Goal: Task Accomplishment & Management: Manage account settings

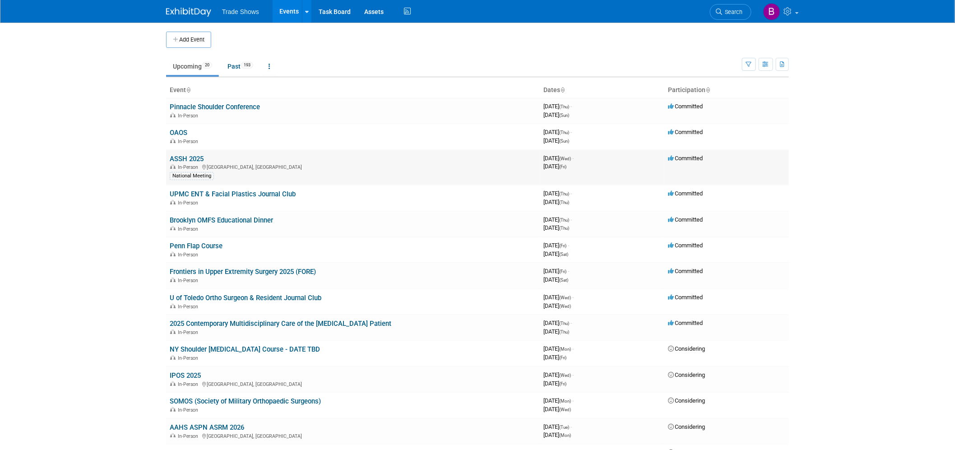
click at [177, 160] on link "ASSH 2025" at bounding box center [187, 159] width 34 height 8
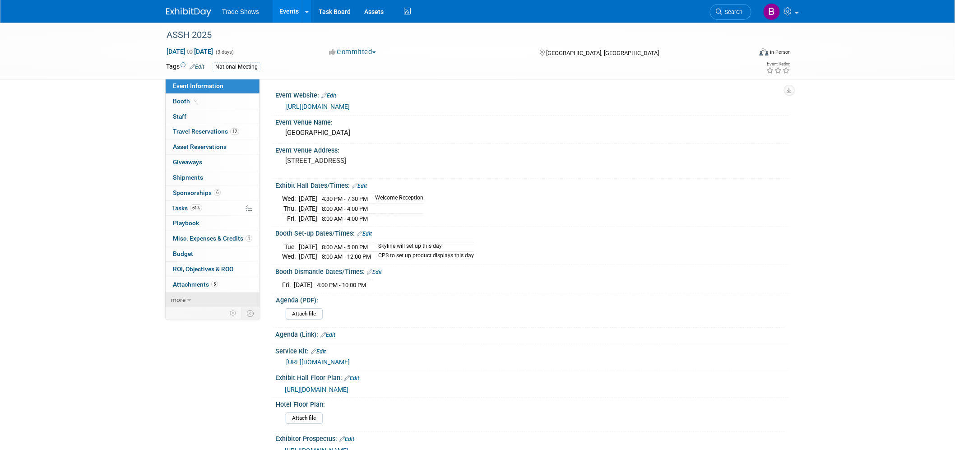
click at [177, 301] on span "more" at bounding box center [178, 299] width 14 height 7
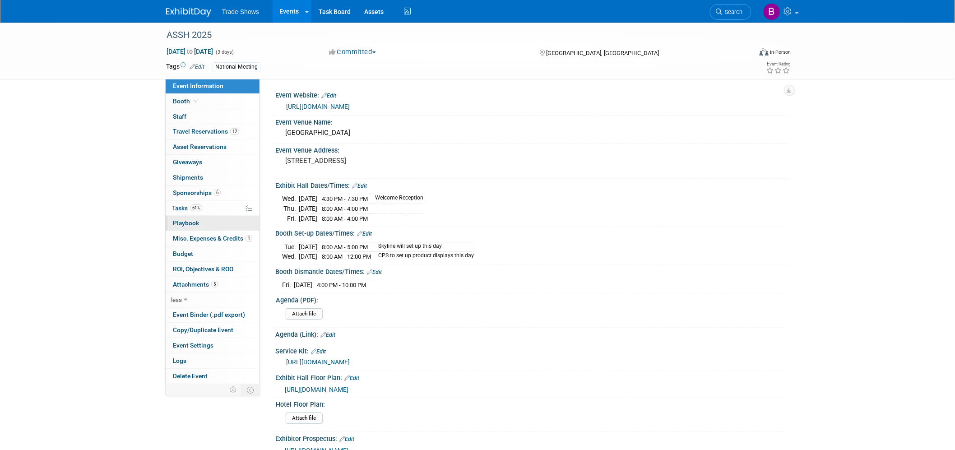
click at [188, 226] on span "Playbook 0" at bounding box center [186, 222] width 26 height 7
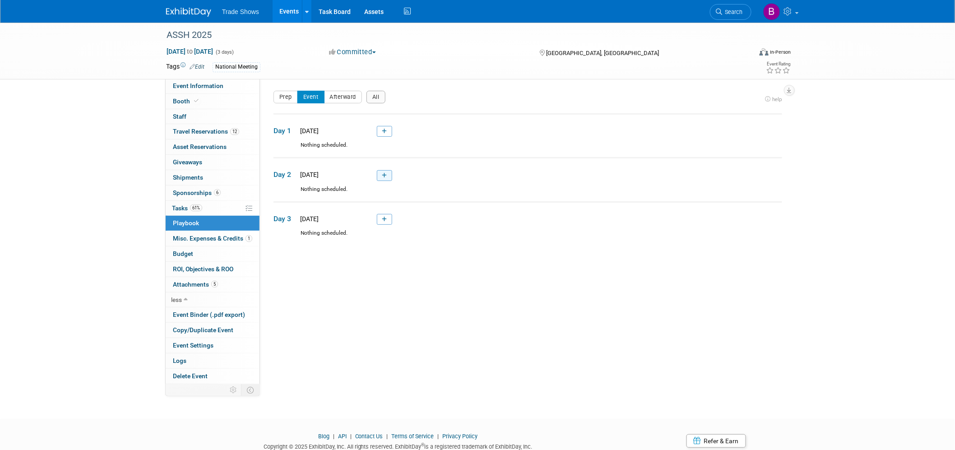
click at [382, 177] on link at bounding box center [384, 175] width 15 height 11
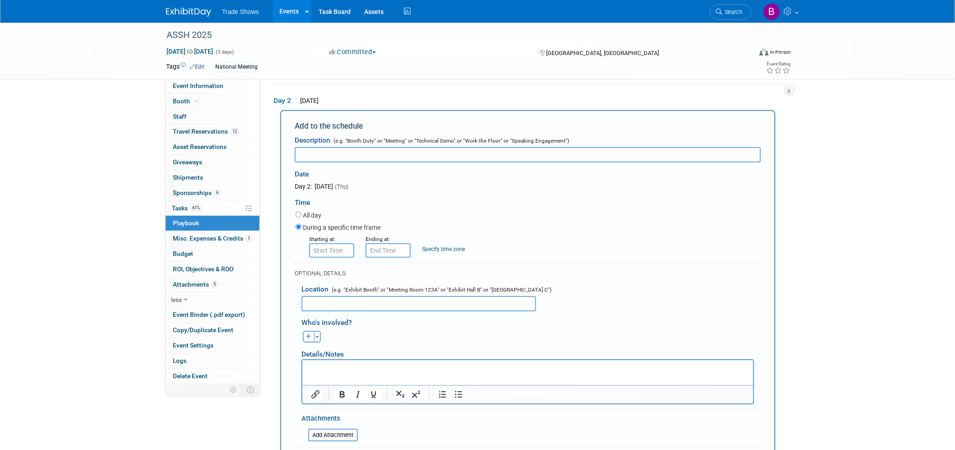
click at [324, 158] on input "text" at bounding box center [528, 154] width 466 height 15
type input "Dinner Reservations"
click at [332, 251] on input "8:00 AM" at bounding box center [331, 250] width 45 height 14
click at [409, 294] on button "AM" at bounding box center [409, 291] width 16 height 15
type input "8:00 PM"
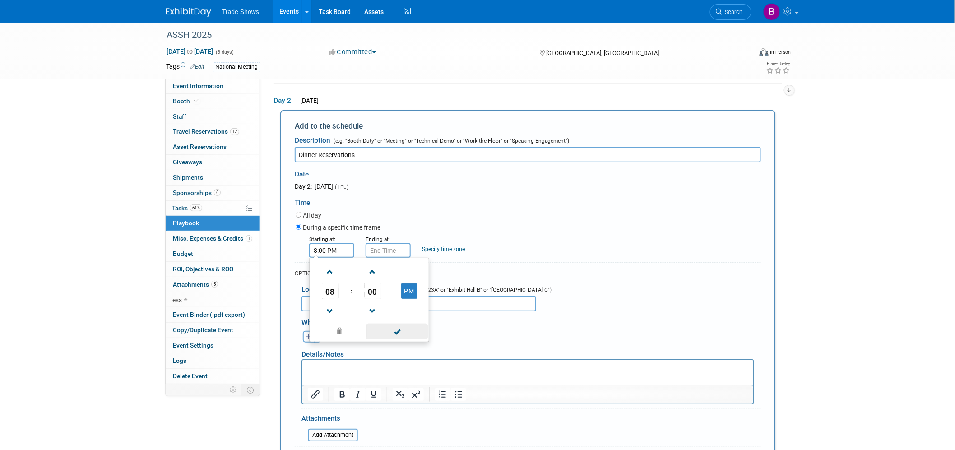
click at [395, 329] on span at bounding box center [397, 332] width 61 height 16
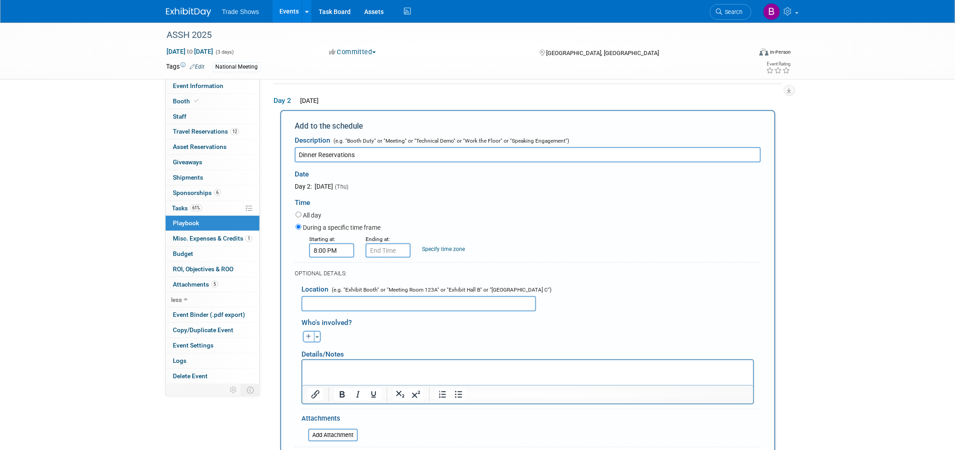
click at [433, 244] on div "Specify time zone" at bounding box center [443, 243] width 43 height 19
click at [439, 247] on link "Specify time zone" at bounding box center [443, 249] width 43 height 6
click at [437, 244] on input "text" at bounding box center [440, 250] width 36 height 14
click at [547, 222] on div "During a specific time frame" at bounding box center [528, 228] width 465 height 12
click at [391, 252] on input "8:00 PM" at bounding box center [388, 250] width 45 height 14
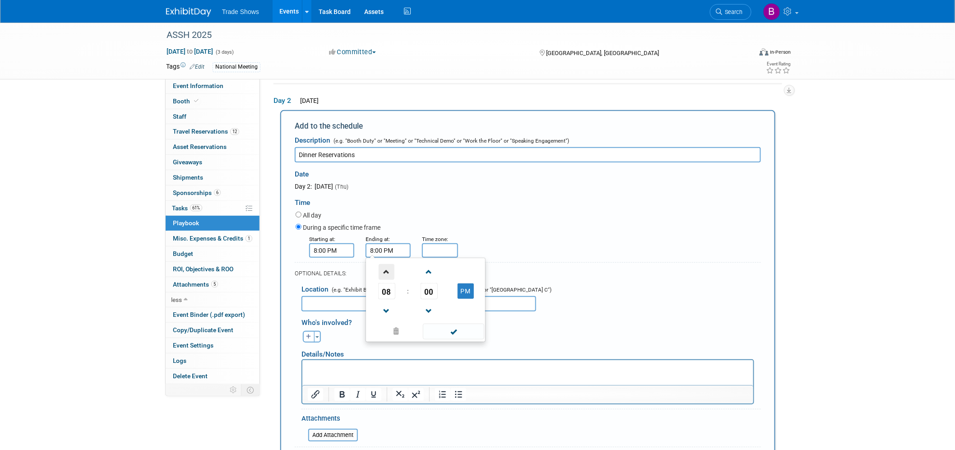
click at [390, 268] on span at bounding box center [387, 272] width 16 height 16
click at [430, 290] on span "00" at bounding box center [429, 291] width 17 height 16
click at [438, 299] on td "30" at bounding box center [440, 296] width 29 height 24
type input "10:30 PM"
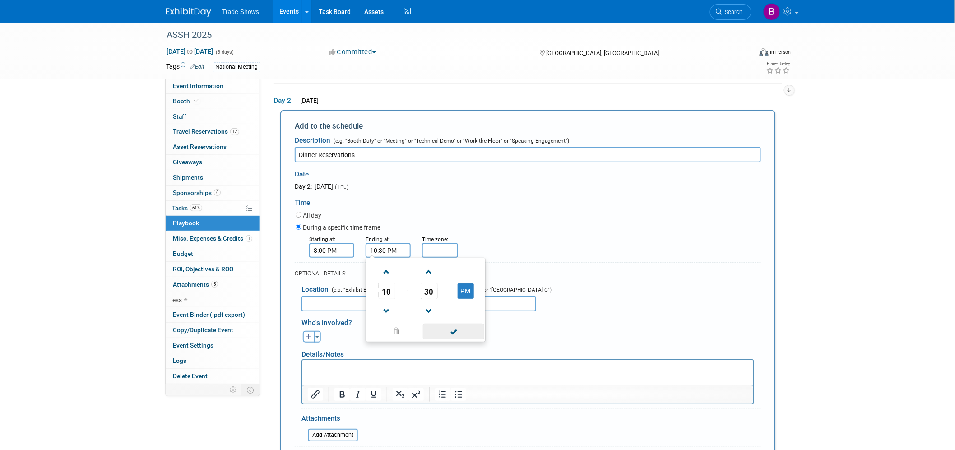
click at [455, 332] on span at bounding box center [453, 332] width 61 height 16
click at [331, 302] on input "text" at bounding box center [419, 303] width 235 height 15
type input "Nightengale"
click at [345, 369] on p "Rich Text Area. Press ALT-0 for help." at bounding box center [527, 367] width 441 height 9
click at [347, 370] on p "Rich Text Area. Press ALT-0 for help." at bounding box center [527, 367] width 441 height 9
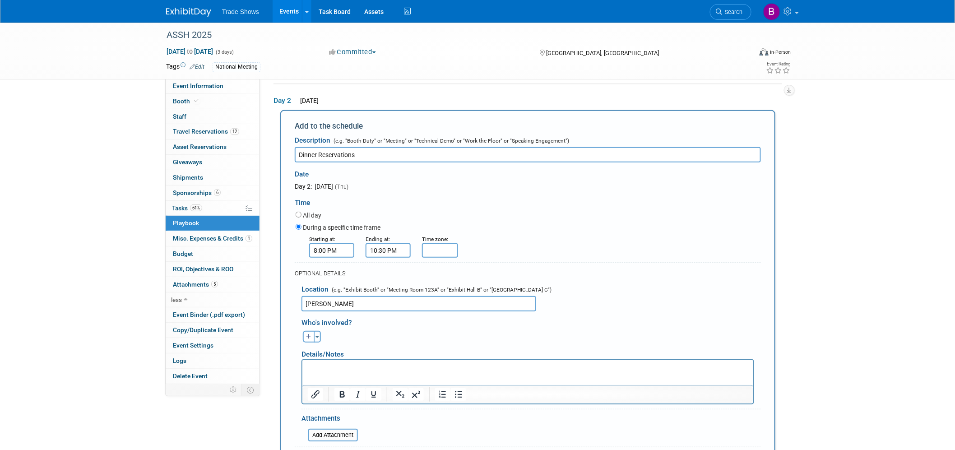
click at [351, 301] on input "Nightengale" at bounding box center [419, 303] width 235 height 15
click at [316, 368] on p "Rich Text Area. Press ALT-0 for help." at bounding box center [527, 367] width 441 height 9
click at [325, 367] on p "Nightengale" at bounding box center [527, 367] width 441 height 9
click at [321, 300] on input "Nightengale" at bounding box center [419, 303] width 235 height 15
type input "Nightingale"
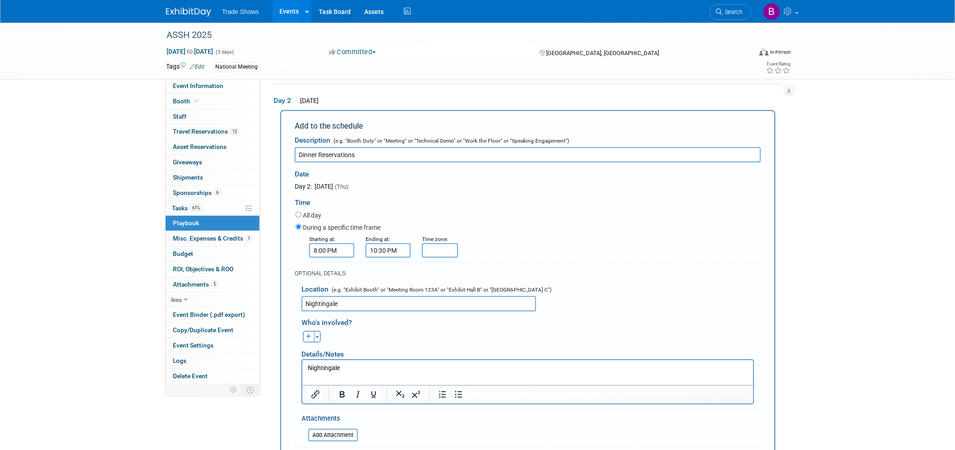
click at [360, 370] on p "Nightingale" at bounding box center [527, 367] width 441 height 9
drag, startPoint x: 394, startPoint y: 367, endPoint x: 279, endPoint y: 363, distance: 115.2
click at [302, 363] on html "Nightingale Restaurant" at bounding box center [527, 366] width 451 height 13
click at [311, 391] on icon "Insert/edit link" at bounding box center [315, 394] width 11 height 11
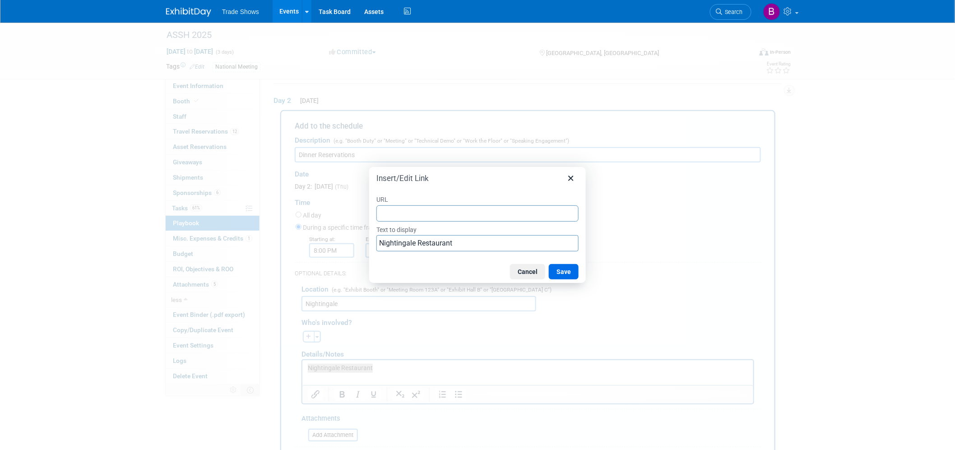
type input "[URL][DOMAIN_NAME]"
click at [567, 270] on button "Save" at bounding box center [564, 271] width 30 height 15
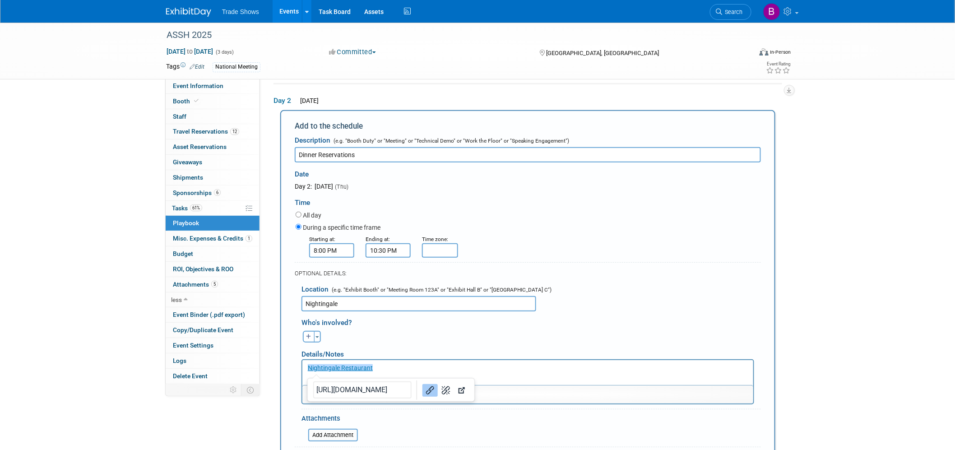
click at [412, 371] on p "Nightingale Restaurant" at bounding box center [527, 367] width 441 height 9
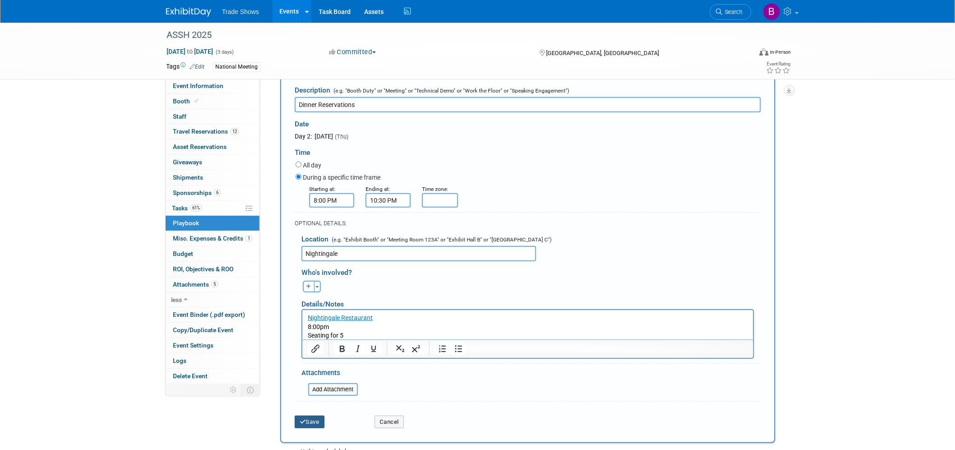
click at [312, 421] on button "Save" at bounding box center [310, 422] width 30 height 13
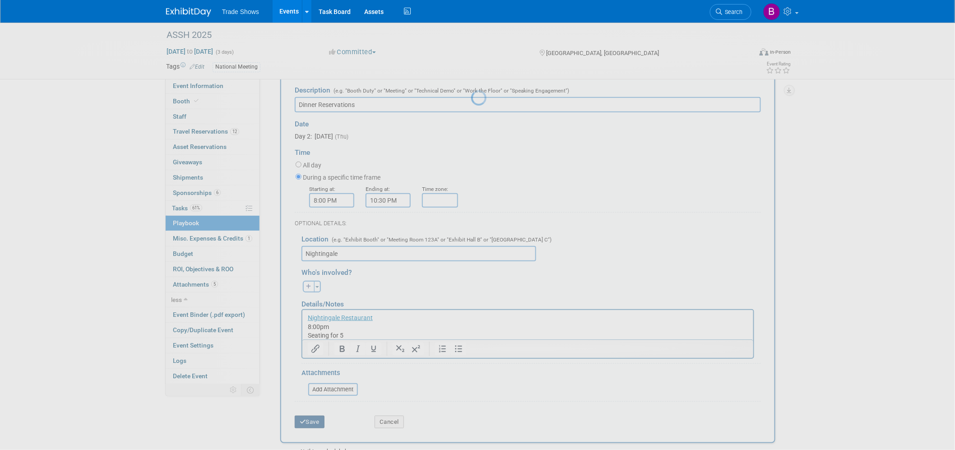
scroll to position [32, 0]
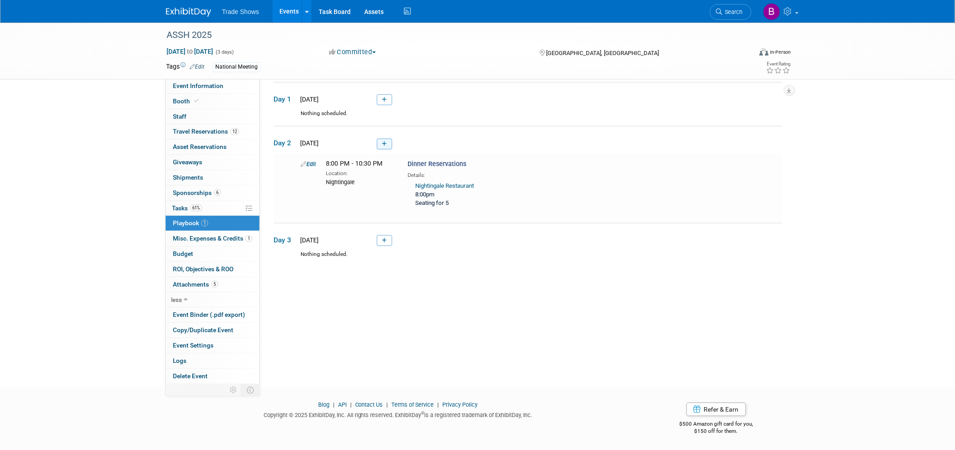
click at [382, 141] on icon at bounding box center [384, 143] width 5 height 5
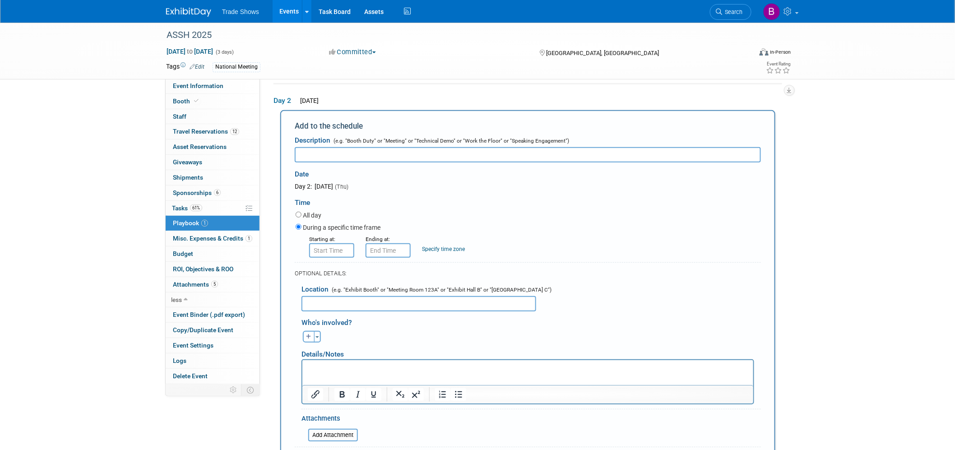
scroll to position [0, 0]
click at [344, 157] on input "text" at bounding box center [528, 154] width 466 height 15
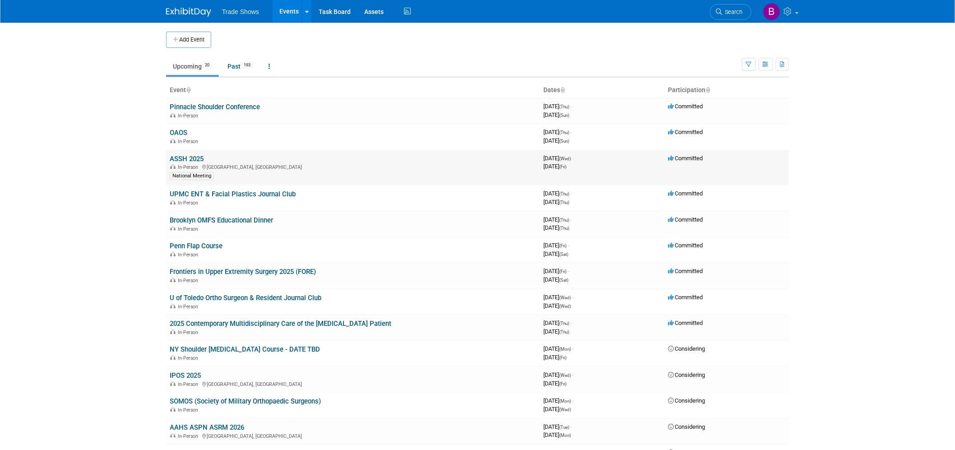
click at [189, 157] on link "ASSH 2025" at bounding box center [187, 159] width 34 height 8
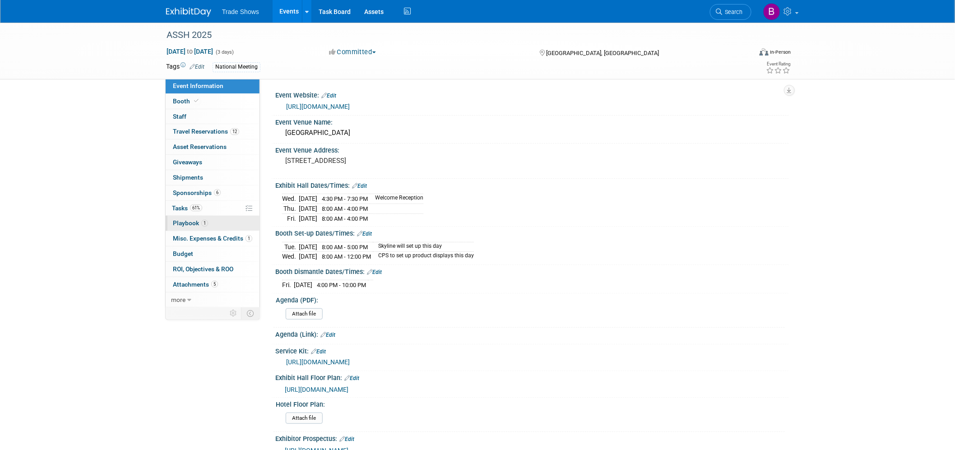
click at [195, 228] on link "1 Playbook 1" at bounding box center [213, 223] width 94 height 15
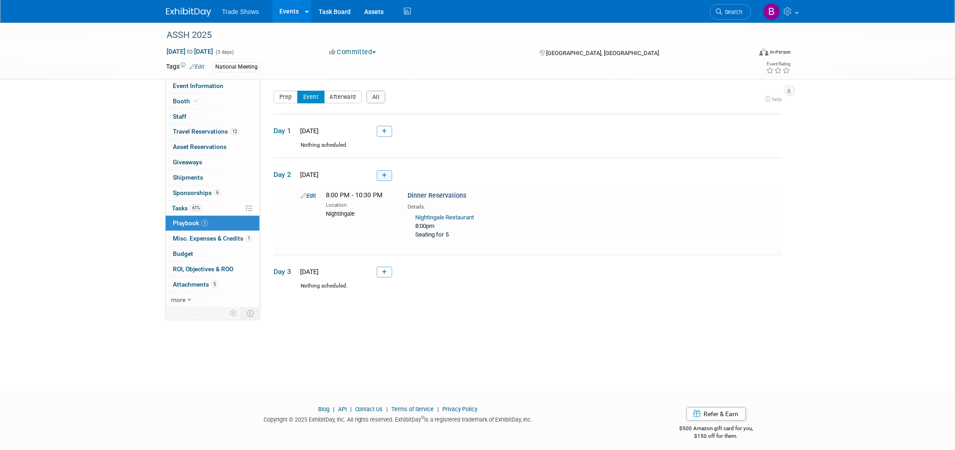
click at [389, 170] on link at bounding box center [384, 175] width 15 height 11
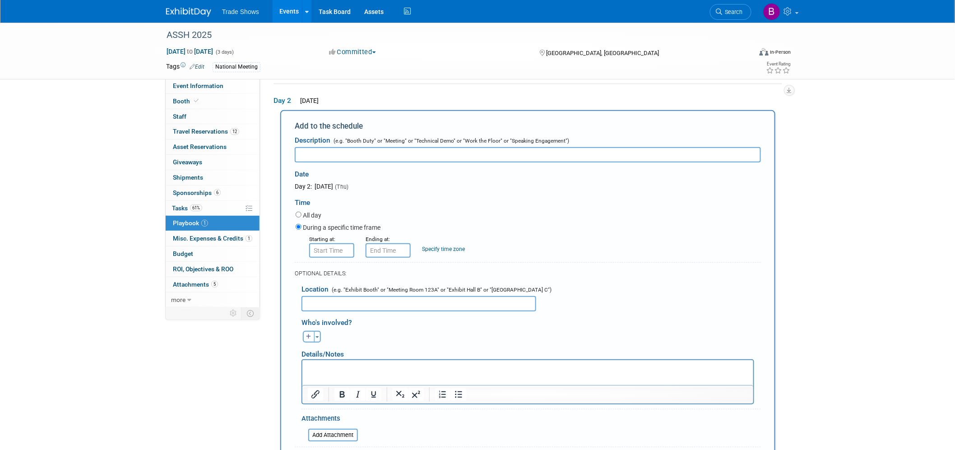
click at [385, 157] on input "text" at bounding box center [528, 154] width 466 height 15
type input "Dinner Reservations"
click at [336, 247] on input "8:00 AM" at bounding box center [331, 250] width 45 height 14
click at [327, 301] on link at bounding box center [330, 310] width 17 height 23
click at [368, 289] on span "00" at bounding box center [372, 291] width 17 height 16
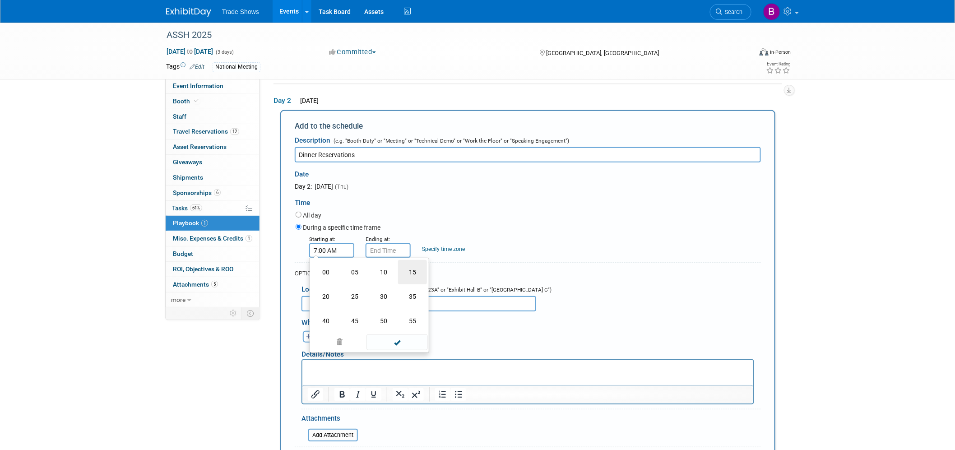
click at [418, 269] on td "15" at bounding box center [412, 272] width 29 height 24
click at [413, 290] on button "AM" at bounding box center [409, 291] width 16 height 15
type input "7:15 PM"
click at [402, 325] on span at bounding box center [397, 332] width 61 height 16
click at [332, 304] on input "text" at bounding box center [419, 303] width 235 height 15
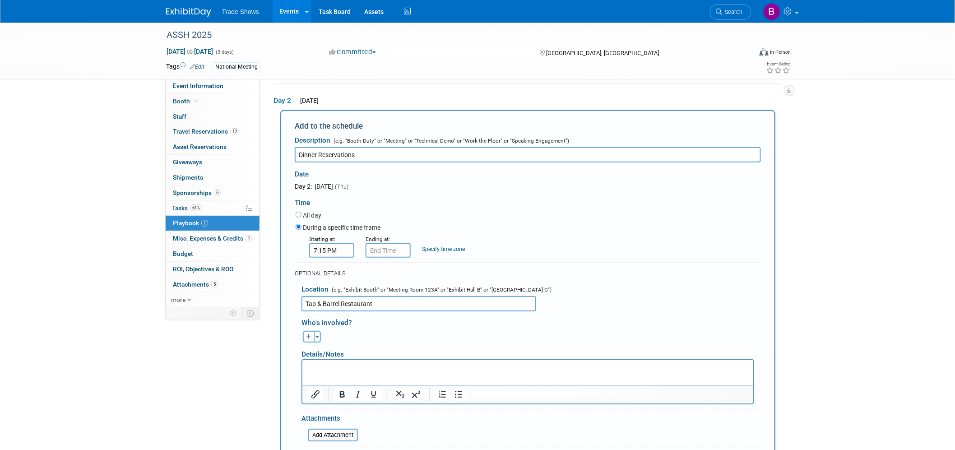
type input "Tap & Barrel Restaurant"
click at [357, 367] on p "Rich Text Area. Press ALT-0 for help." at bounding box center [527, 367] width 441 height 9
click at [330, 362] on html at bounding box center [527, 366] width 451 height 13
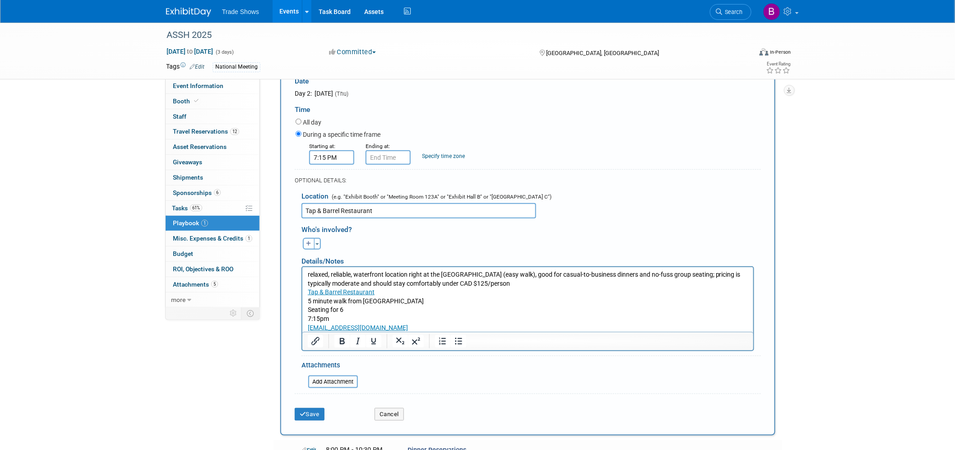
scroll to position [173, 0]
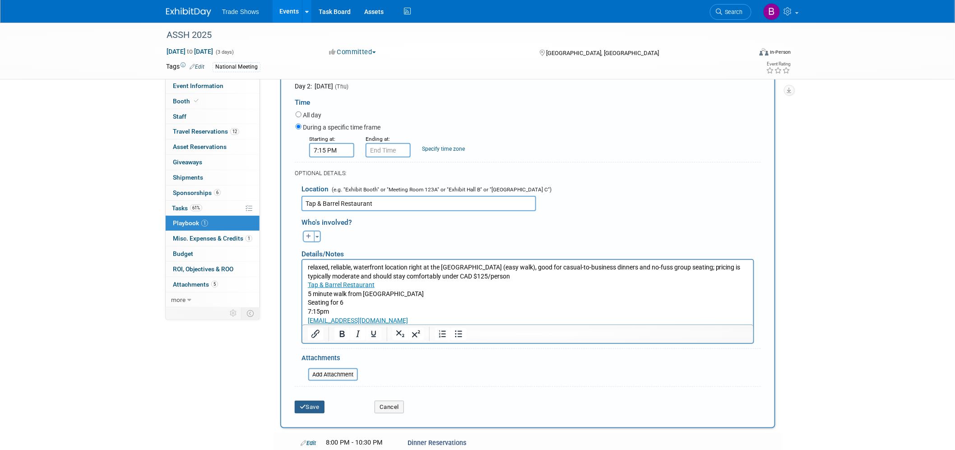
click at [306, 403] on button "Save" at bounding box center [310, 407] width 30 height 13
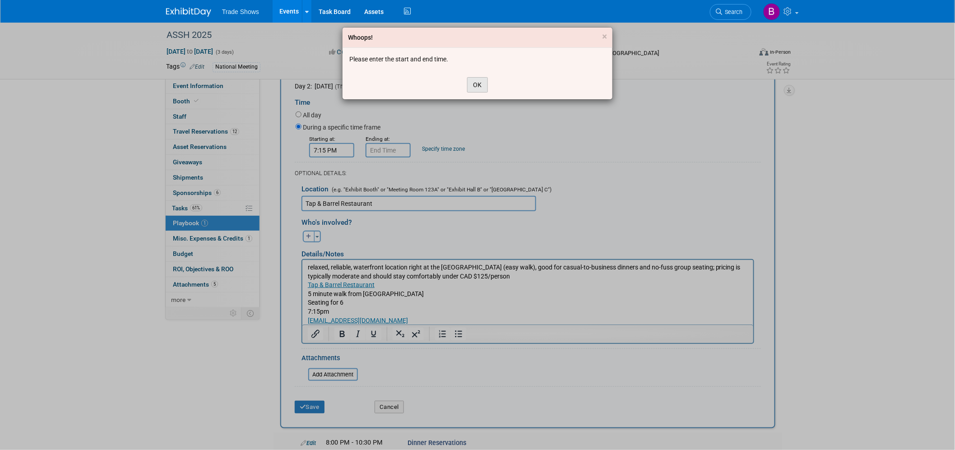
click at [477, 85] on button "OK" at bounding box center [477, 84] width 21 height 15
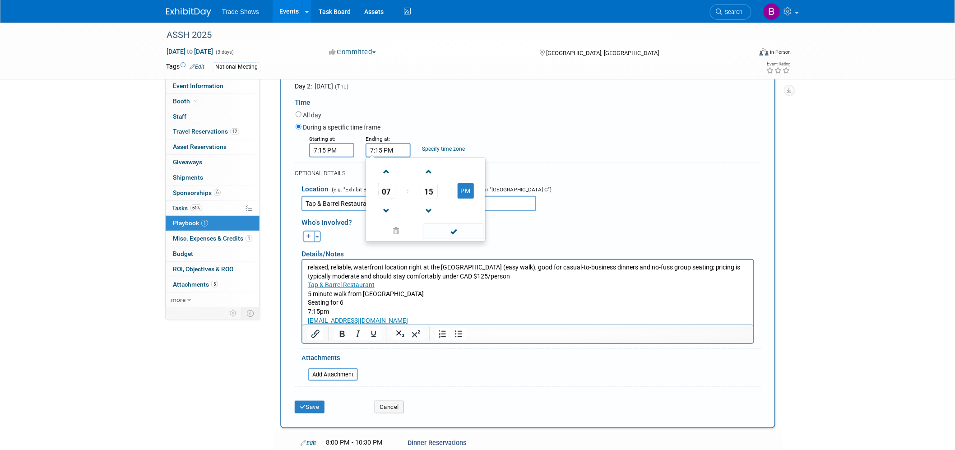
click at [394, 151] on input "7:15 PM" at bounding box center [388, 150] width 45 height 14
click at [387, 172] on span at bounding box center [387, 172] width 16 height 16
click at [425, 191] on span "15" at bounding box center [429, 191] width 17 height 16
click at [437, 191] on td "30" at bounding box center [440, 196] width 29 height 24
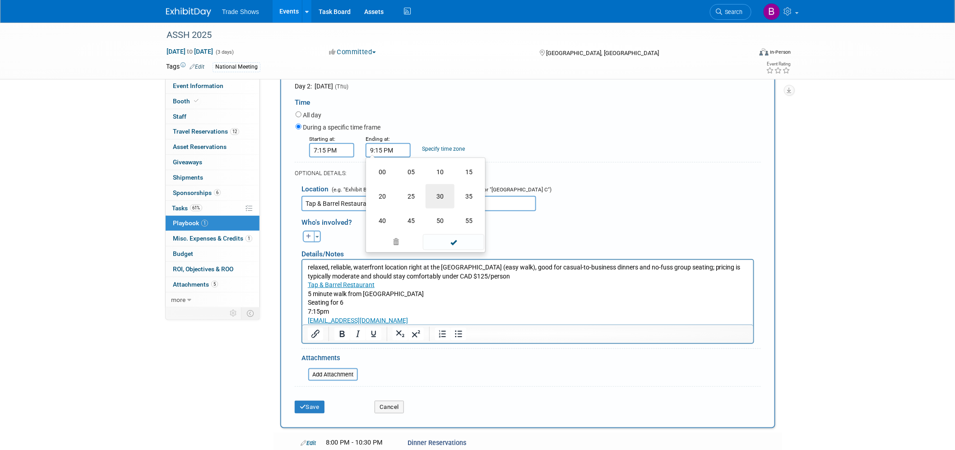
type input "9:30 PM"
click at [450, 224] on span at bounding box center [453, 231] width 61 height 16
click at [309, 408] on button "Save" at bounding box center [310, 407] width 30 height 13
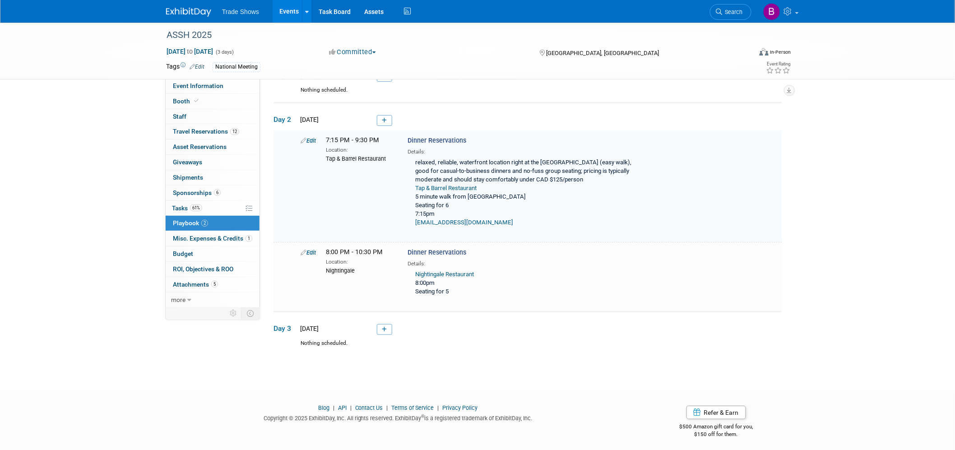
scroll to position [56, 0]
click at [312, 252] on link "Edit" at bounding box center [308, 251] width 15 height 7
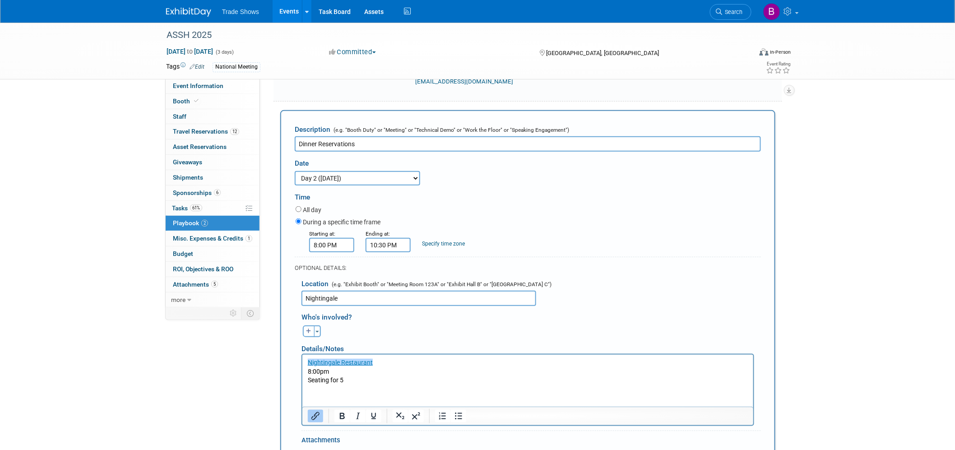
scroll to position [0, 0]
click at [368, 371] on p "﻿Nightingale Restaurant 8:00pm Seating for 5" at bounding box center [527, 371] width 441 height 27
click at [308, 362] on link "﻿Nightingale Restaurant" at bounding box center [339, 361] width 65 height 7
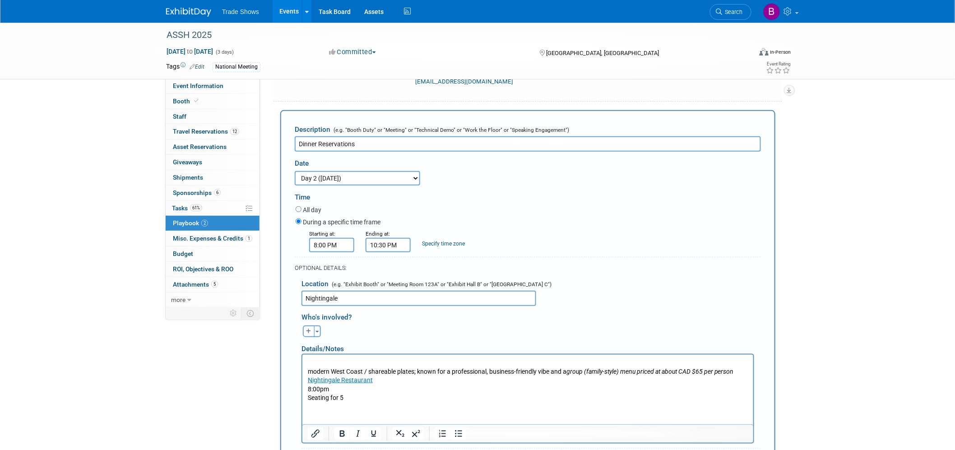
click at [309, 362] on p "Rich Text Area. Press ALT-0 for help." at bounding box center [527, 362] width 441 height 9
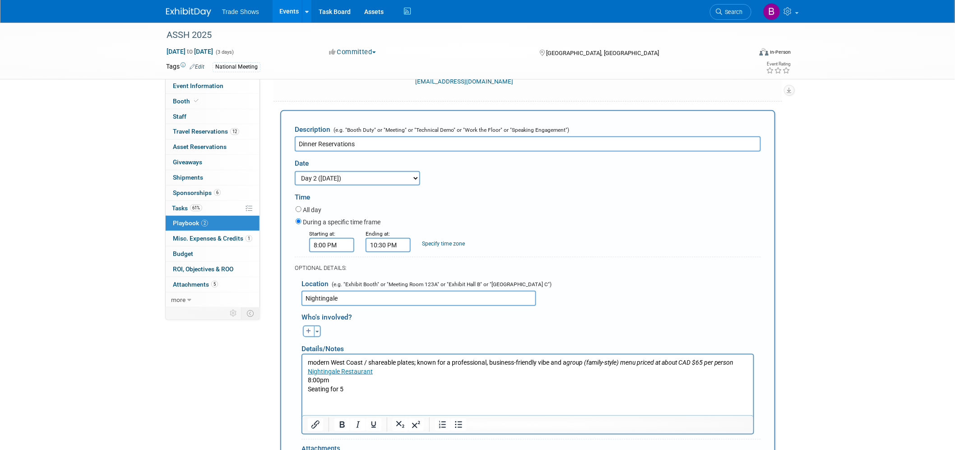
click at [348, 393] on html "modern West Coast / shareable plates; known for a professional, business-friend…" at bounding box center [527, 373] width 451 height 39
drag, startPoint x: 365, startPoint y: 391, endPoint x: 302, endPoint y: 377, distance: 64.3
click at [302, 377] on html "modern West Coast / shareable plates; known for a professional, business-friend…" at bounding box center [527, 373] width 451 height 39
paste body "Rich Text Area. Press ALT-0 for help."
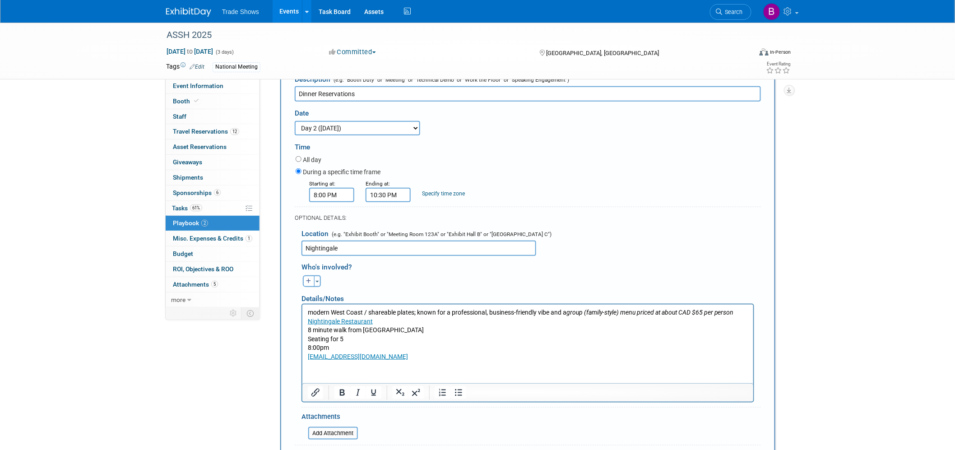
scroll to position [294, 0]
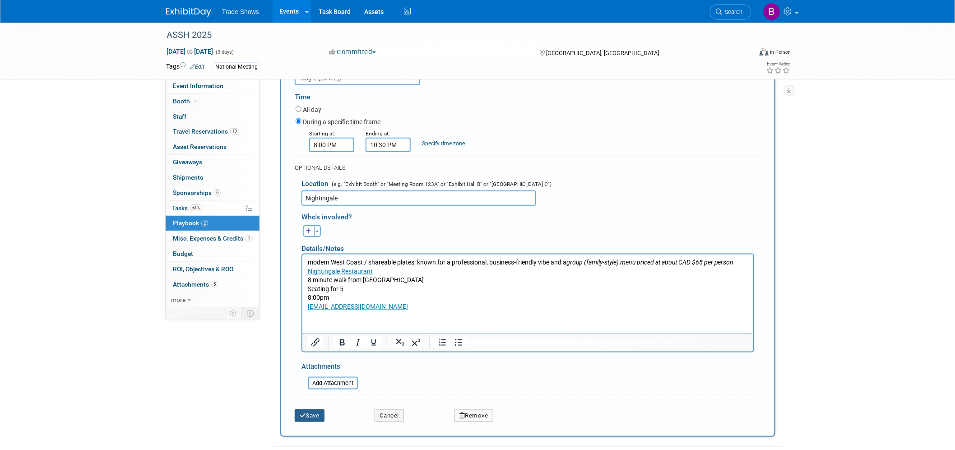
click at [307, 412] on button "Save" at bounding box center [310, 415] width 30 height 13
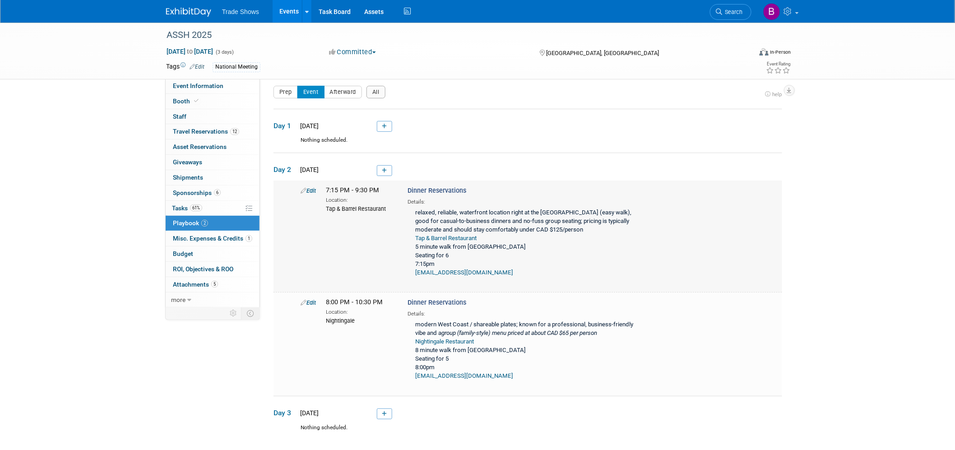
scroll to position [90, 0]
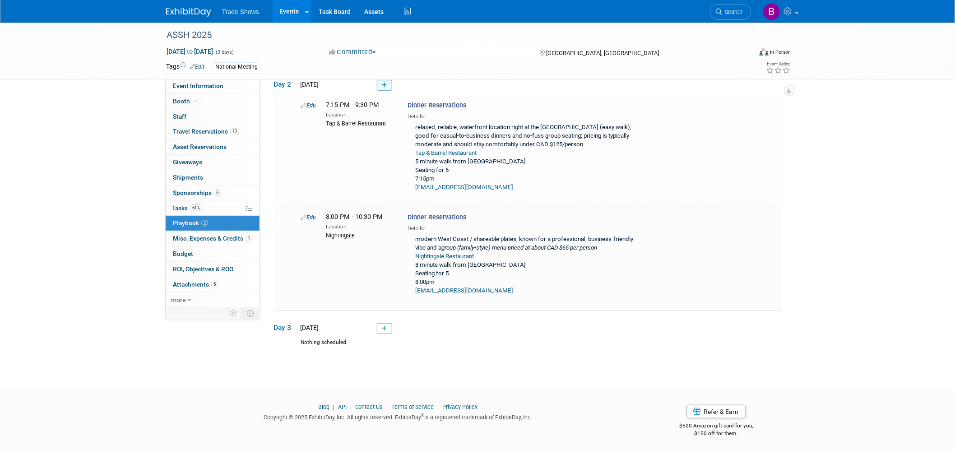
click at [385, 80] on link at bounding box center [384, 85] width 15 height 11
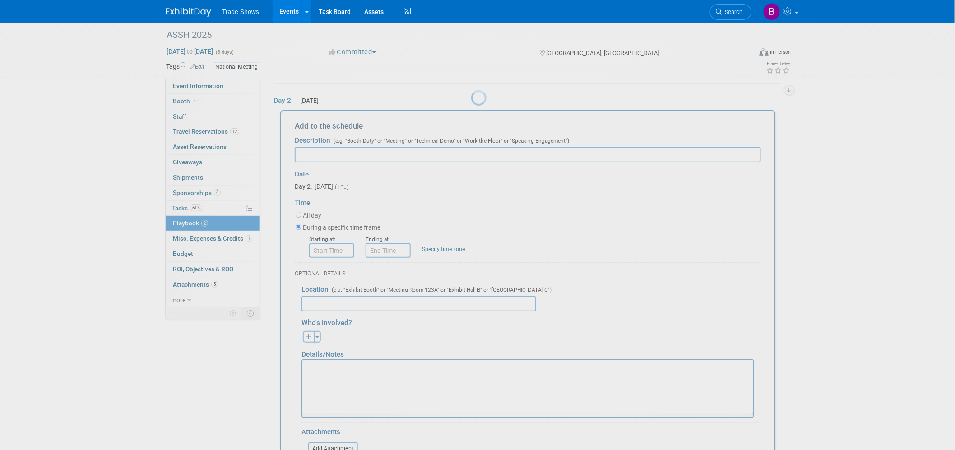
scroll to position [0, 0]
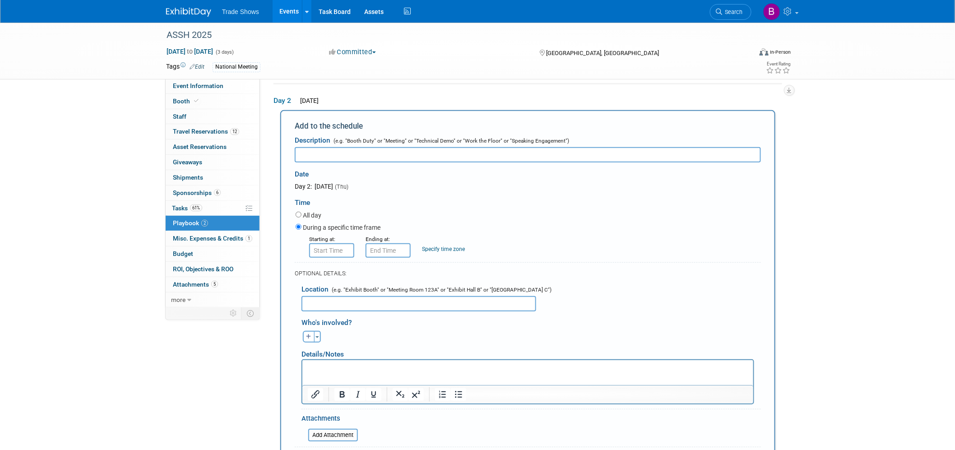
click at [327, 158] on input "text" at bounding box center [528, 154] width 466 height 15
type input "Dinner Reservations"
click at [331, 249] on input "8:00 AM" at bounding box center [331, 250] width 45 height 14
click at [326, 310] on span at bounding box center [330, 311] width 16 height 16
click at [369, 283] on span "00" at bounding box center [372, 291] width 17 height 16
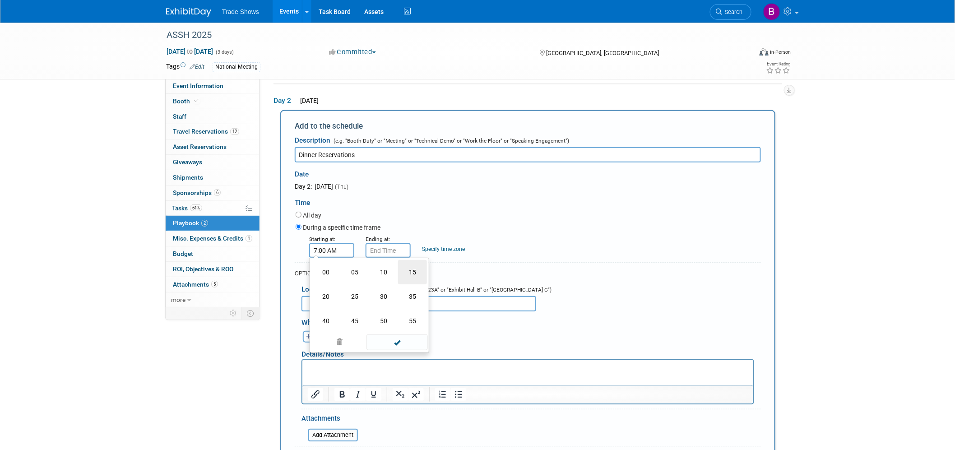
click at [421, 270] on td "15" at bounding box center [412, 272] width 29 height 24
drag, startPoint x: 410, startPoint y: 294, endPoint x: 405, endPoint y: 302, distance: 9.9
click at [410, 294] on button "AM" at bounding box center [409, 291] width 16 height 15
type input "7:15 PM"
click at [396, 330] on span at bounding box center [397, 332] width 61 height 16
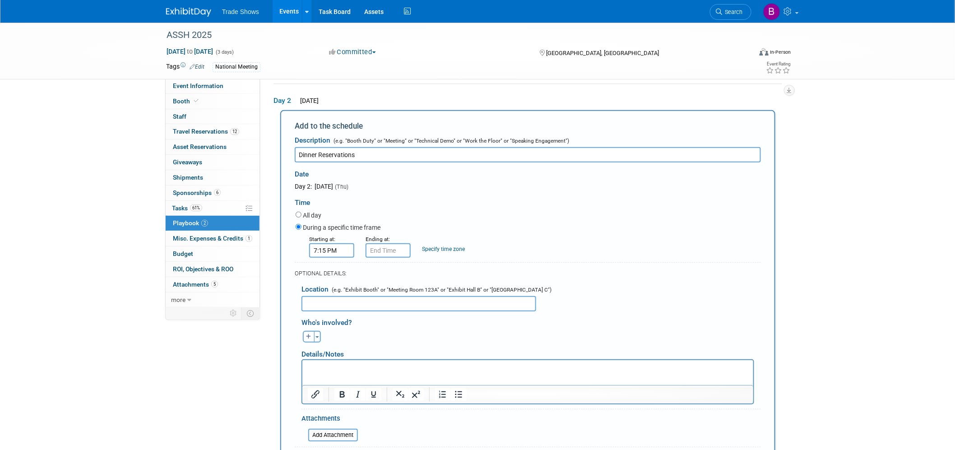
click at [385, 299] on input "text" at bounding box center [419, 303] width 235 height 15
type input "Cardero's"
click at [360, 371] on p "Rich Text Area. Press ALT-0 for help." at bounding box center [527, 367] width 441 height 9
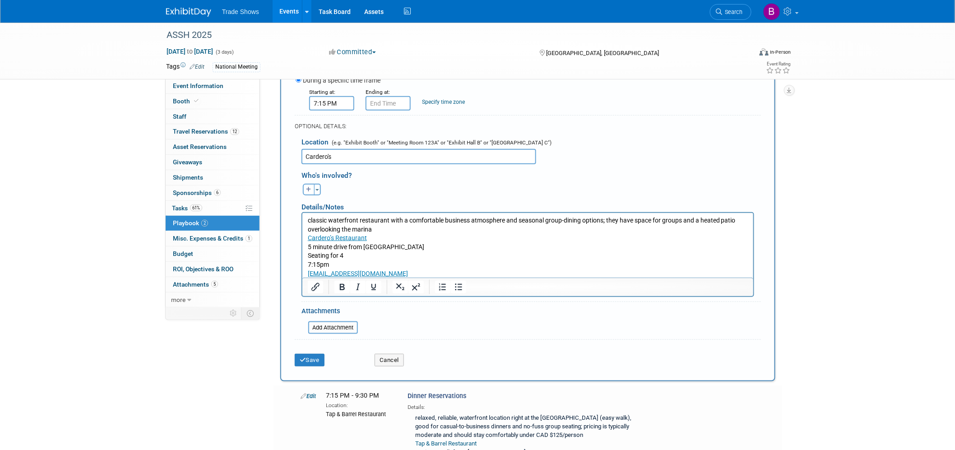
scroll to position [223, 0]
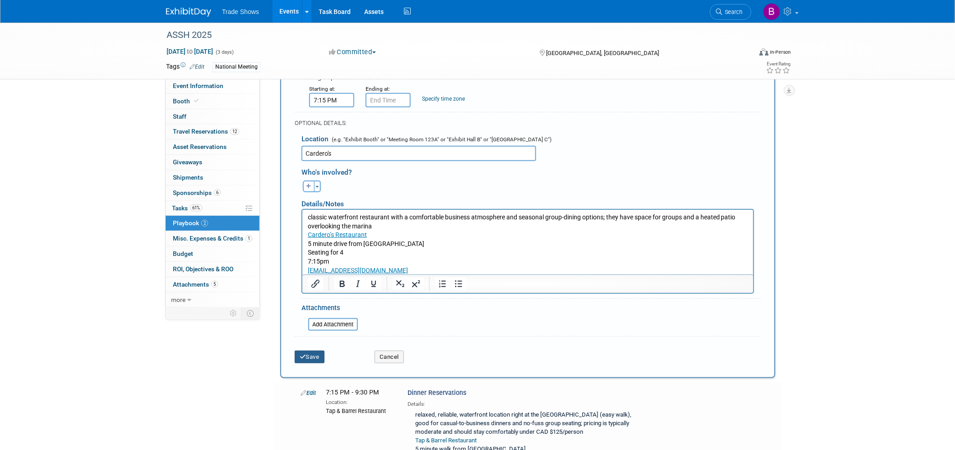
click at [318, 353] on button "Save" at bounding box center [310, 357] width 30 height 13
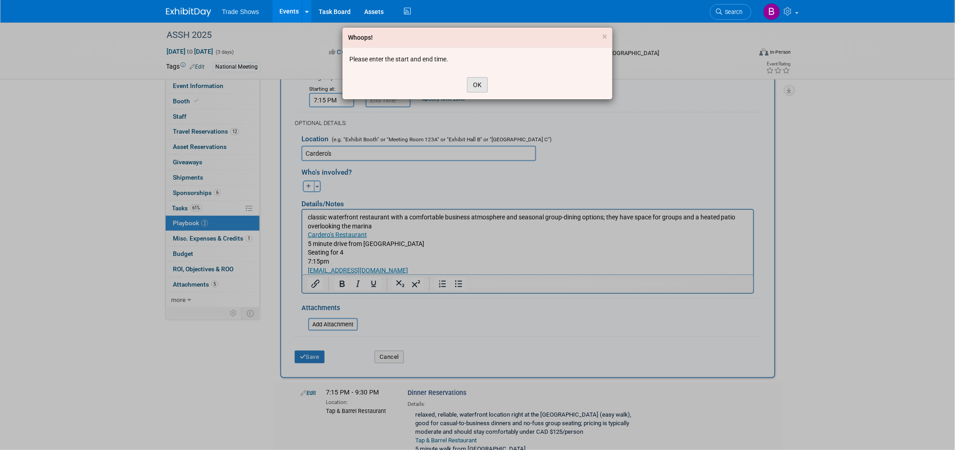
click at [475, 84] on button "OK" at bounding box center [477, 84] width 21 height 15
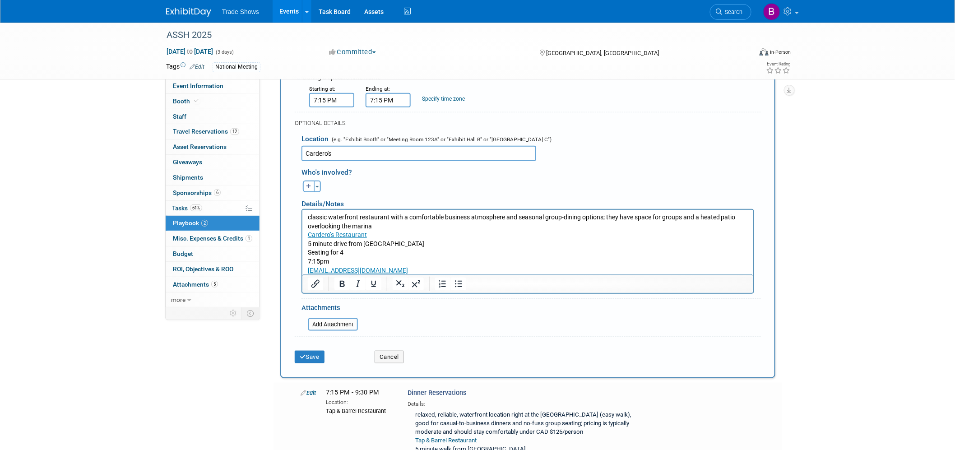
click at [386, 99] on input "7:15 PM" at bounding box center [388, 100] width 45 height 14
click at [387, 118] on span at bounding box center [387, 122] width 16 height 16
click at [431, 146] on span "15" at bounding box center [429, 141] width 17 height 16
click at [439, 150] on td "30" at bounding box center [440, 146] width 29 height 24
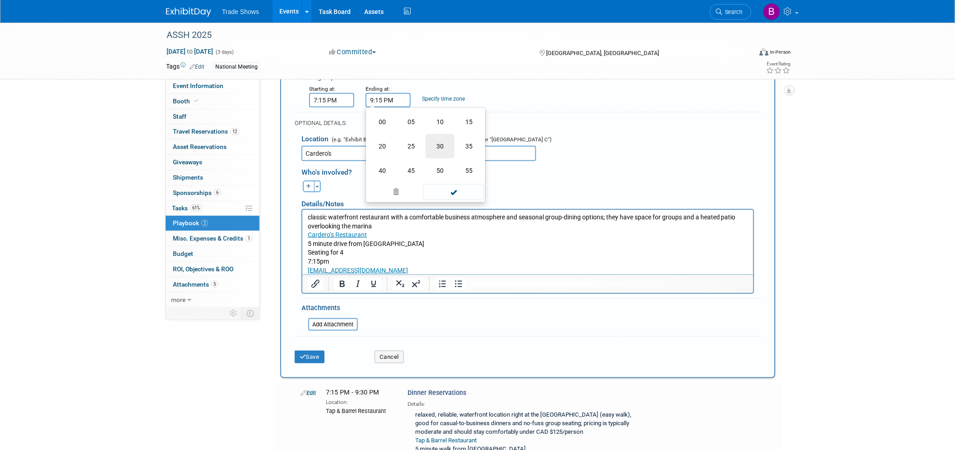
type input "9:30 PM"
click at [462, 184] on span at bounding box center [453, 181] width 61 height 16
click at [310, 358] on button "Save" at bounding box center [310, 357] width 30 height 13
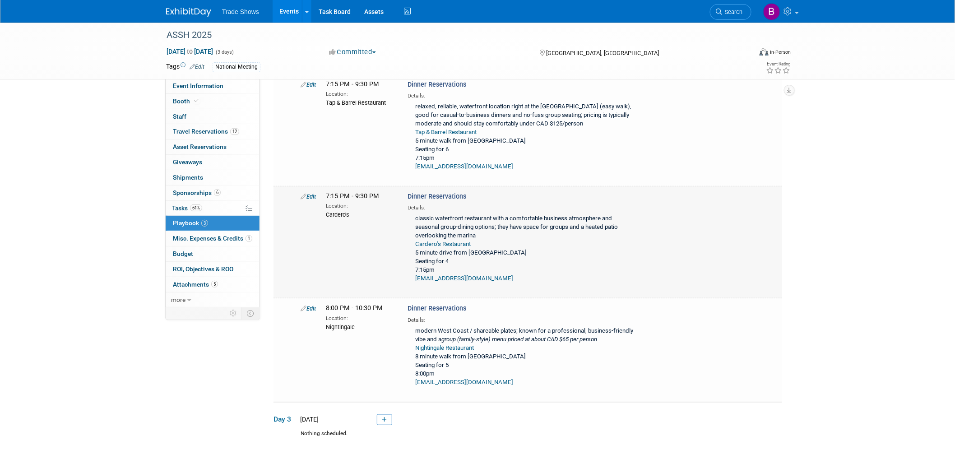
scroll to position [0, 0]
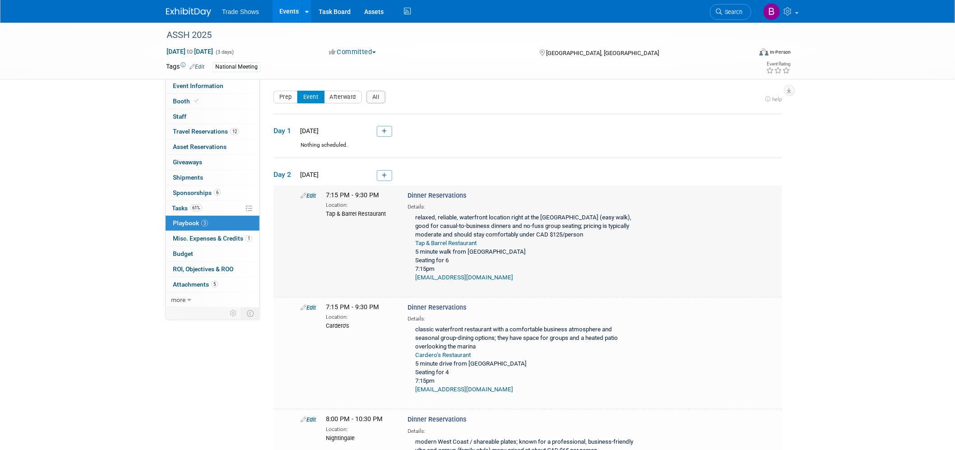
click at [530, 228] on div "relaxed, reliable, waterfront location right at the [GEOGRAPHIC_DATA] (easy wal…" at bounding box center [524, 248] width 232 height 75
click at [554, 256] on div "relaxed, reliable, waterfront location right at the [GEOGRAPHIC_DATA] (easy wal…" at bounding box center [524, 248] width 232 height 75
click at [60, 387] on div "ASSH 2025 [DATE] to [DATE] (3 days) [DATE] to [DATE] Committed Committed Consid…" at bounding box center [477, 299] width 955 height 553
